Goal: Use online tool/utility

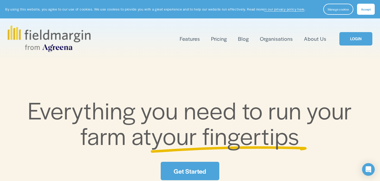
click at [358, 37] on link "LOGIN" at bounding box center [355, 38] width 33 height 13
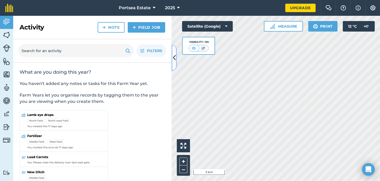
click at [175, 66] on button at bounding box center [173, 58] width 5 height 26
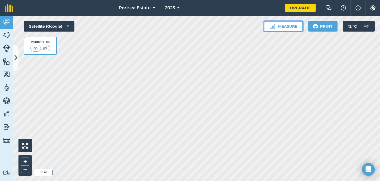
click at [278, 27] on button "Measure" at bounding box center [283, 26] width 39 height 11
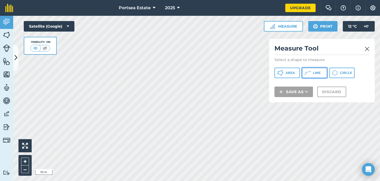
click at [315, 74] on span "Line" at bounding box center [317, 73] width 8 height 4
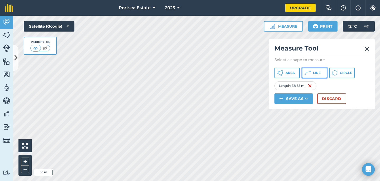
click at [313, 73] on span "Line" at bounding box center [317, 73] width 8 height 4
click at [365, 51] on img at bounding box center [366, 49] width 5 height 6
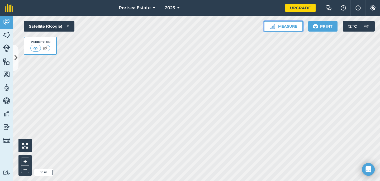
click at [285, 29] on button "Measure" at bounding box center [283, 26] width 39 height 11
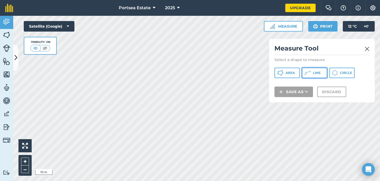
click at [308, 75] on icon at bounding box center [307, 73] width 6 height 6
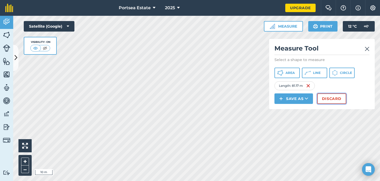
click at [329, 96] on button "Discard" at bounding box center [331, 99] width 29 height 11
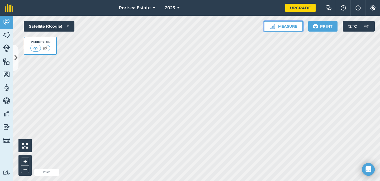
click at [287, 29] on button "Measure" at bounding box center [283, 26] width 39 height 11
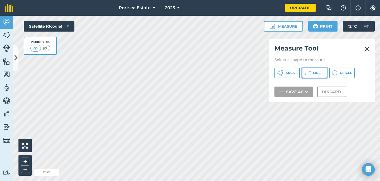
click at [309, 70] on icon at bounding box center [307, 73] width 6 height 6
click at [369, 49] on img at bounding box center [366, 49] width 5 height 6
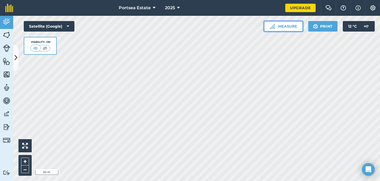
click at [285, 27] on button "Measure" at bounding box center [283, 26] width 39 height 11
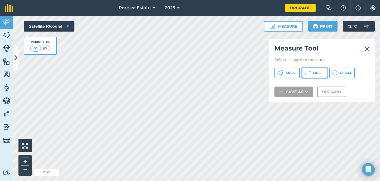
click at [311, 74] on button "Line" at bounding box center [314, 73] width 25 height 11
click at [367, 52] on link at bounding box center [366, 48] width 5 height 8
